Goal: Obtain resource: Download file/media

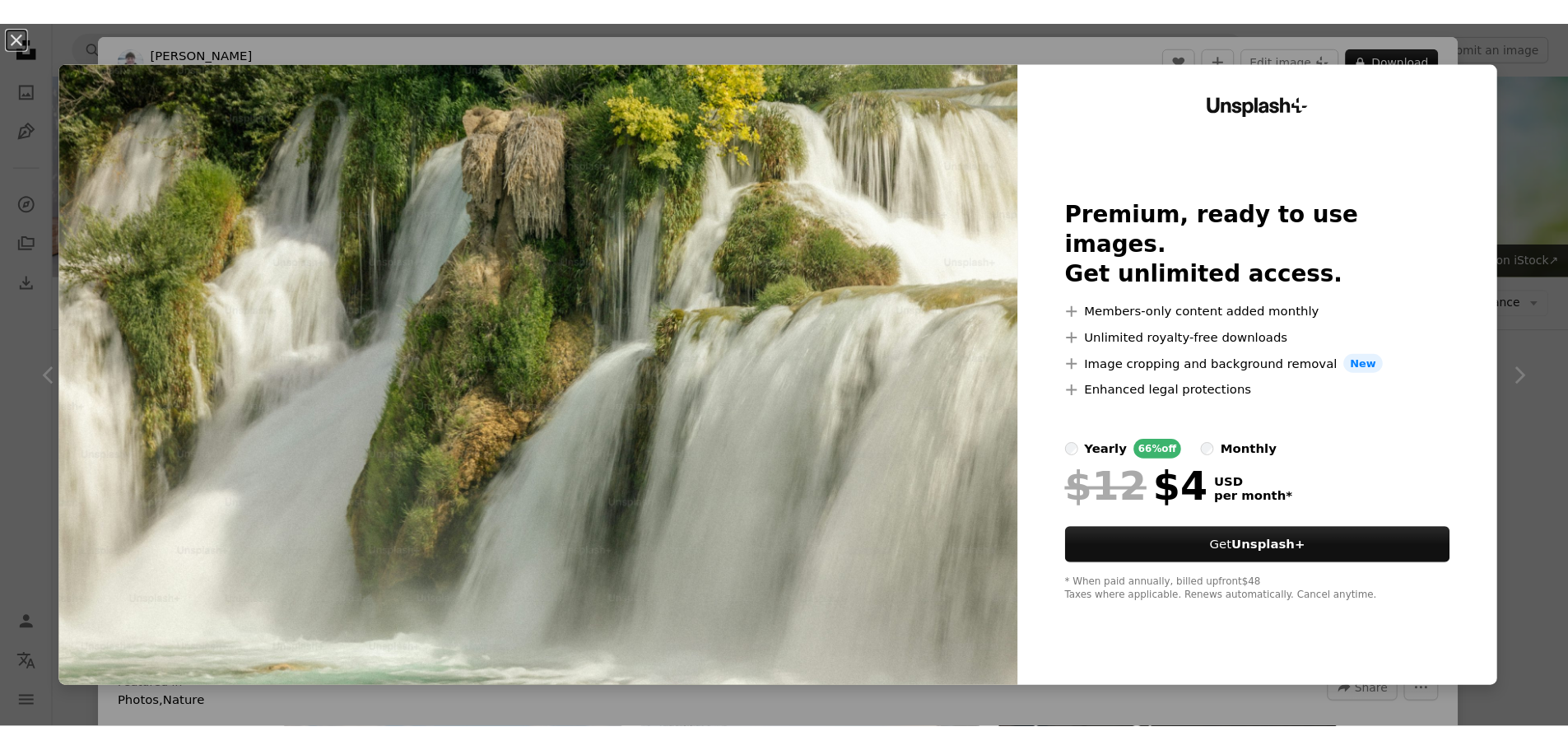
scroll to position [658, 0]
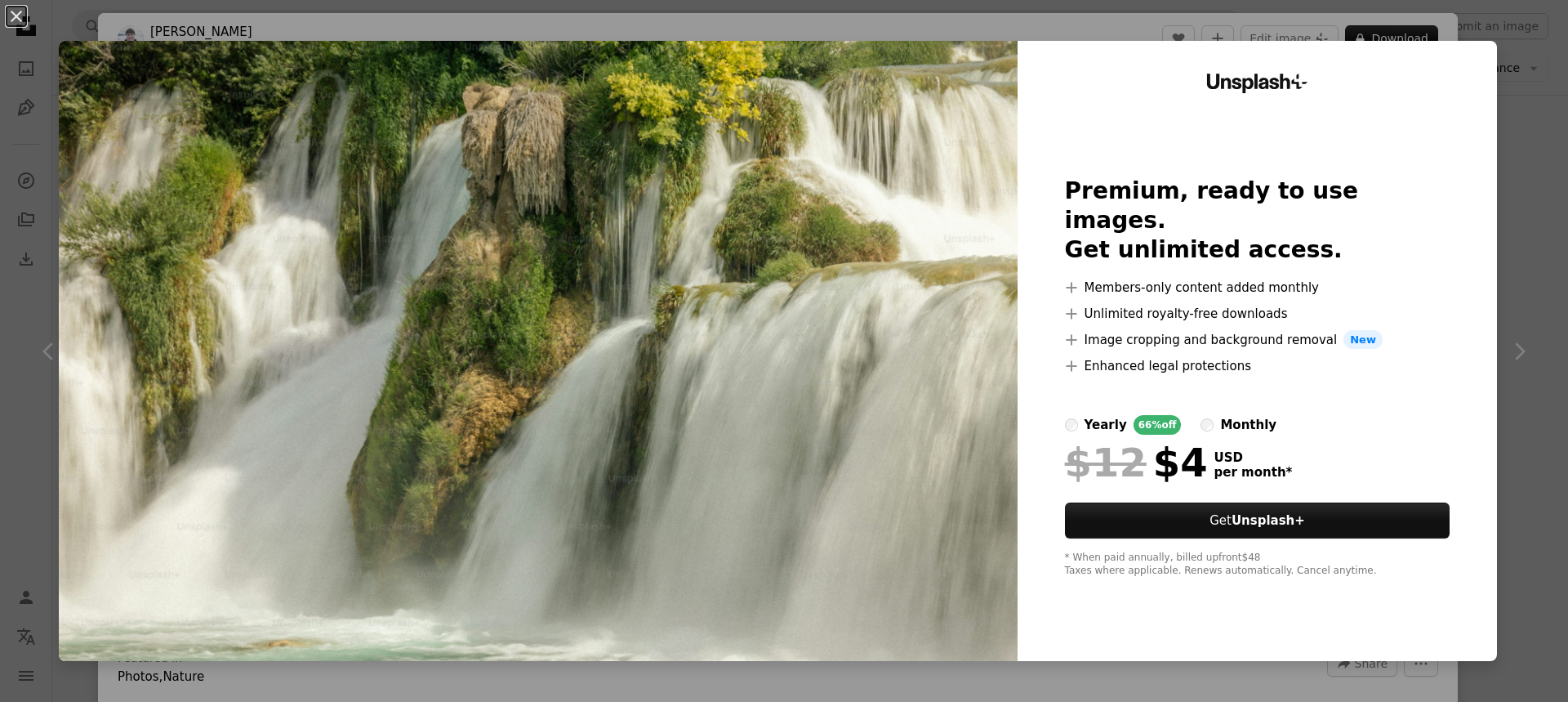
click at [1516, 124] on div "An X shape Unsplash+ Premium, ready to use images. Get unlimited access. A plus…" at bounding box center [784, 351] width 1568 height 702
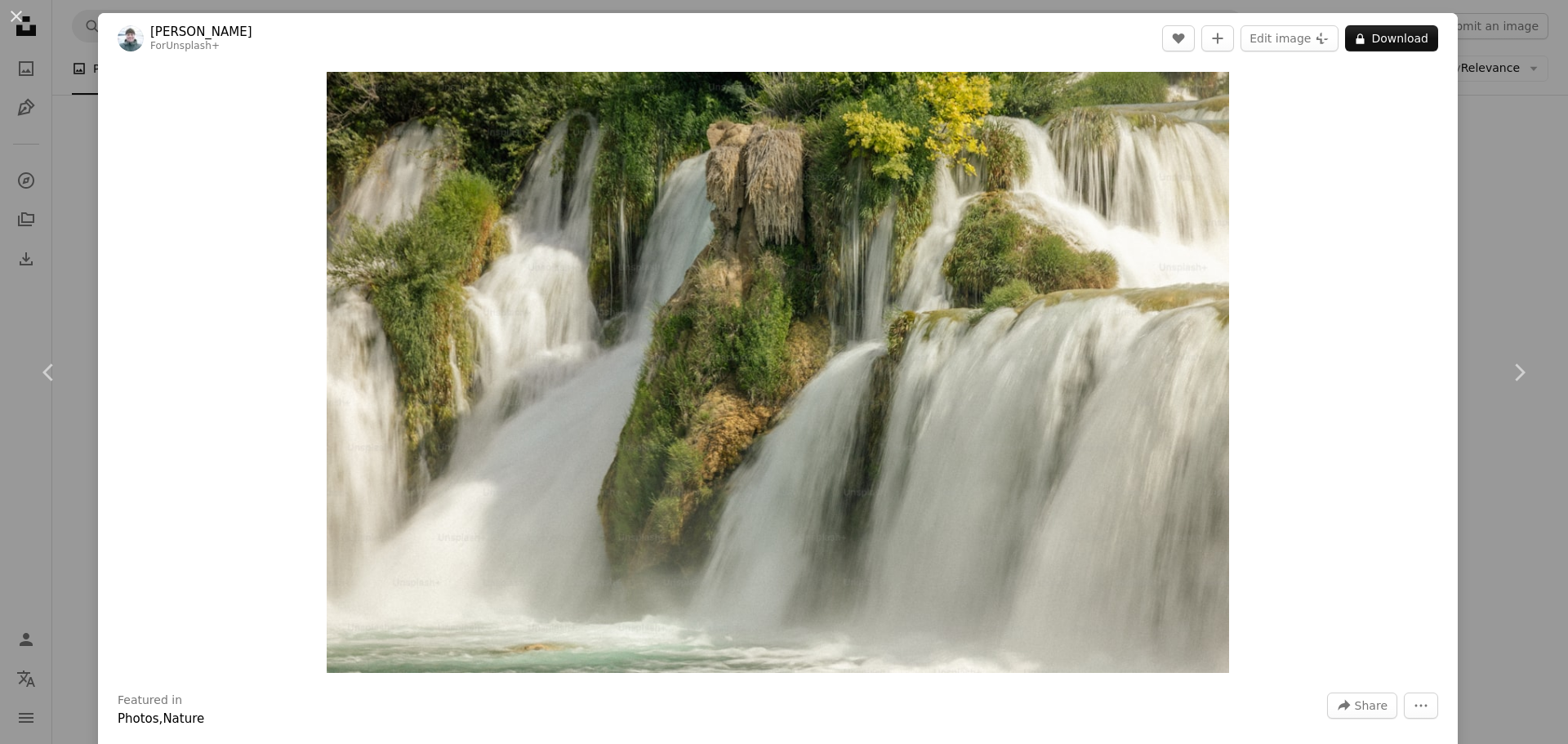
click at [27, 483] on div "An X shape Chevron left Chevron right [PERSON_NAME] For Unsplash+ A heart A plu…" at bounding box center [784, 372] width 1568 height 744
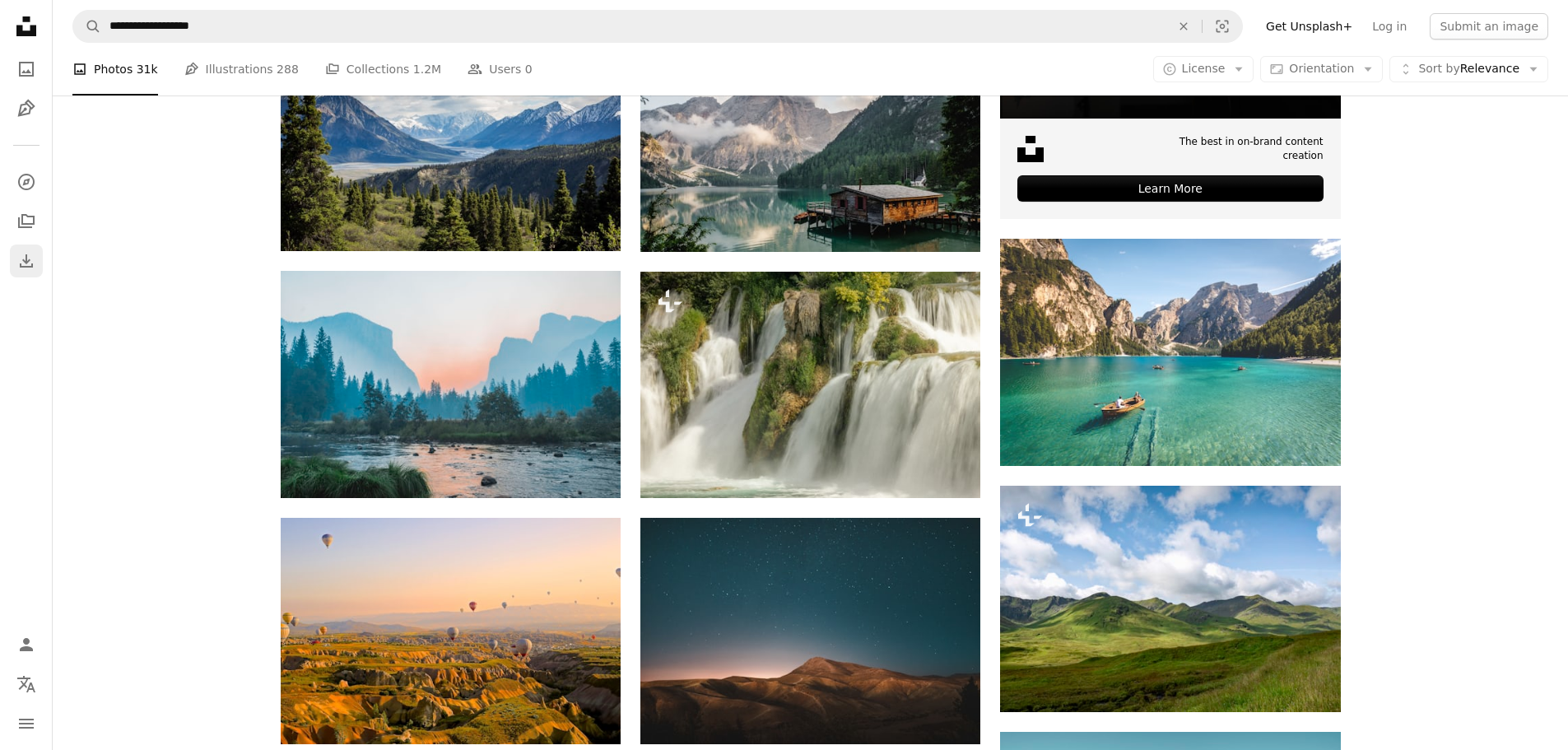
click at [20, 264] on icon "Download History" at bounding box center [26, 261] width 13 height 13
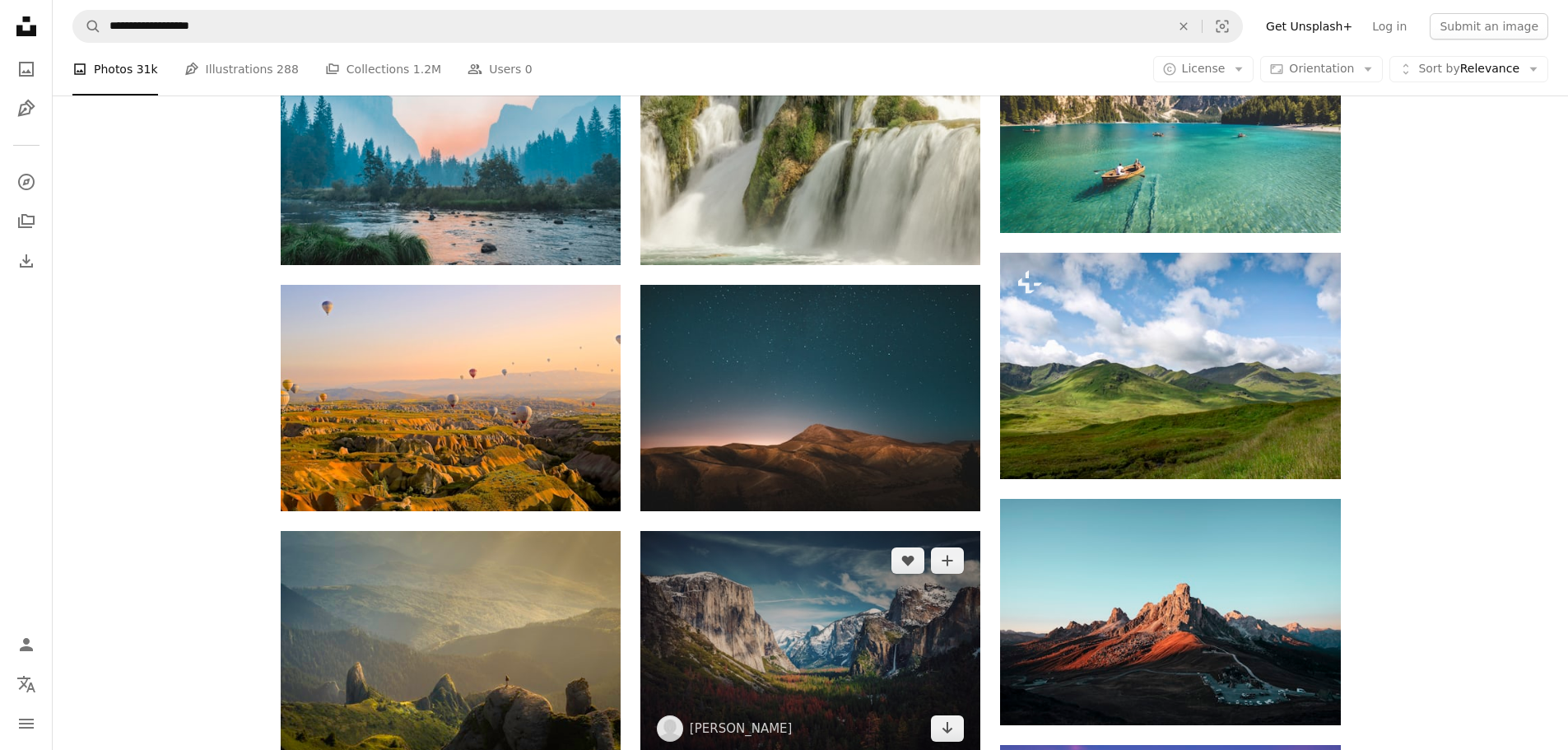
scroll to position [1152, 0]
